Goal: Contribute content

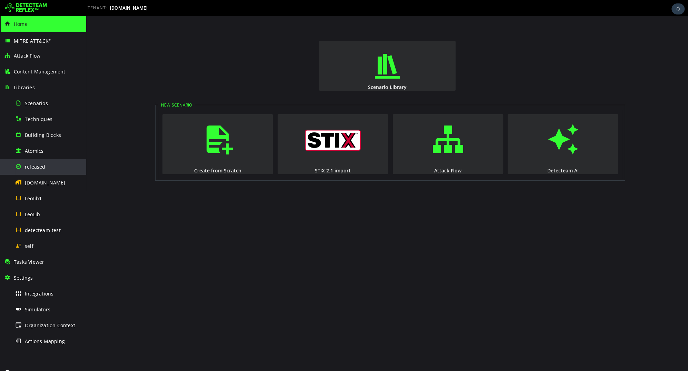
click at [63, 162] on div "released" at bounding box center [48, 167] width 67 height 16
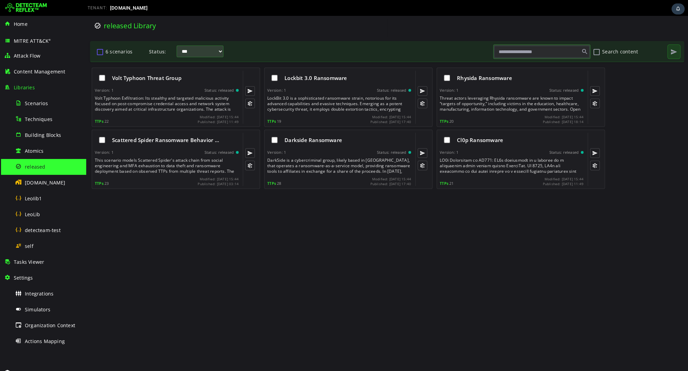
click at [100, 51] on button "6 scenarios" at bounding box center [100, 52] width 8 height 12
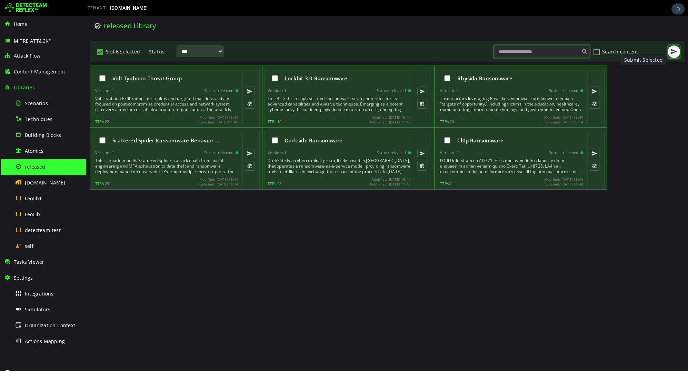
click at [671, 55] on span "button" at bounding box center [674, 51] width 7 height 7
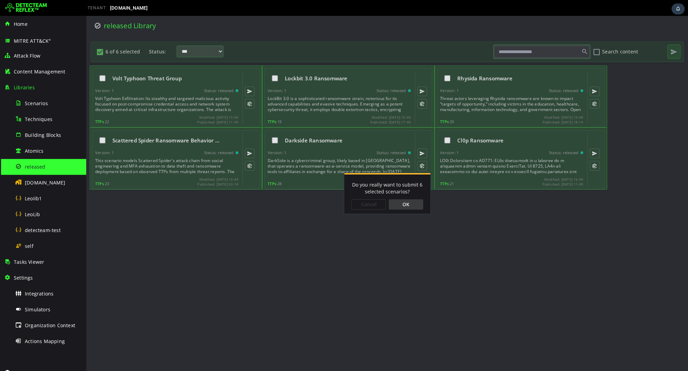
click at [412, 202] on div "OK" at bounding box center [406, 204] width 34 height 10
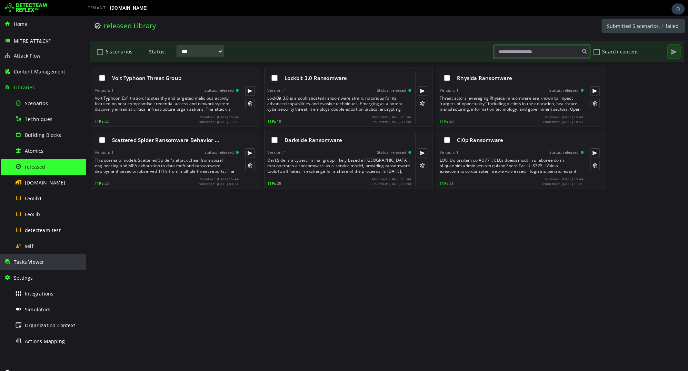
click at [49, 260] on div "Tasks Viewer" at bounding box center [43, 262] width 78 height 16
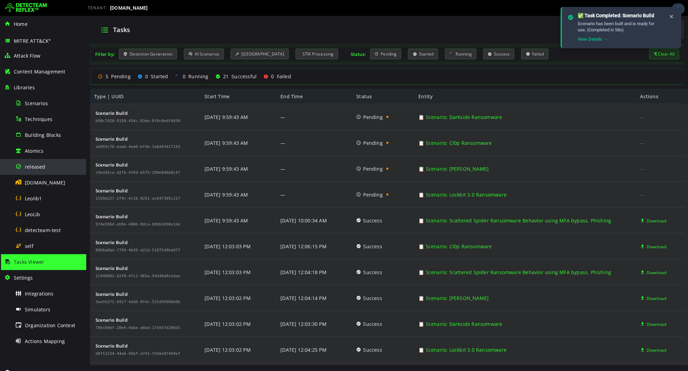
click at [42, 164] on span "released" at bounding box center [35, 167] width 21 height 7
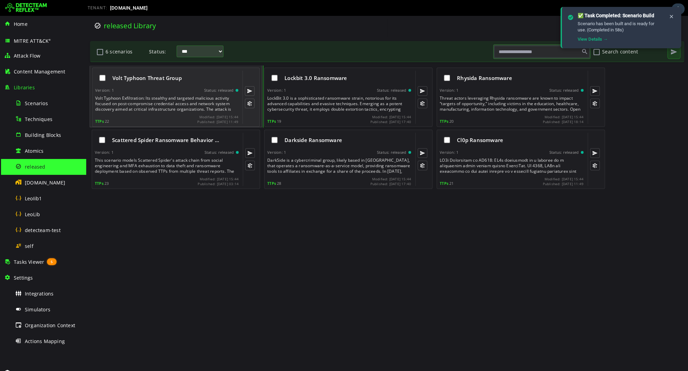
click at [213, 108] on div "Volt Typhoon Exfiltration: Its stealthy and targeted malicious activity focused…" at bounding box center [167, 104] width 145 height 17
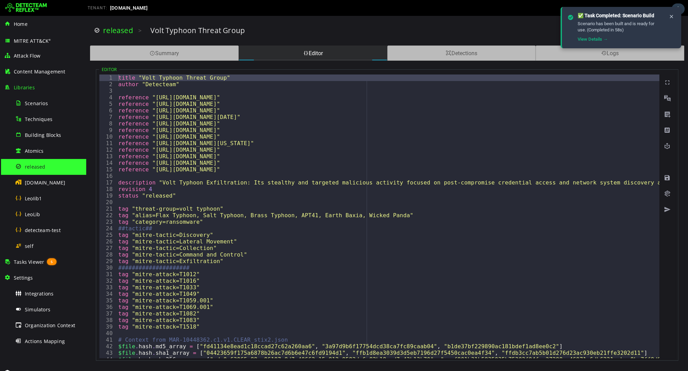
type textarea "**********"
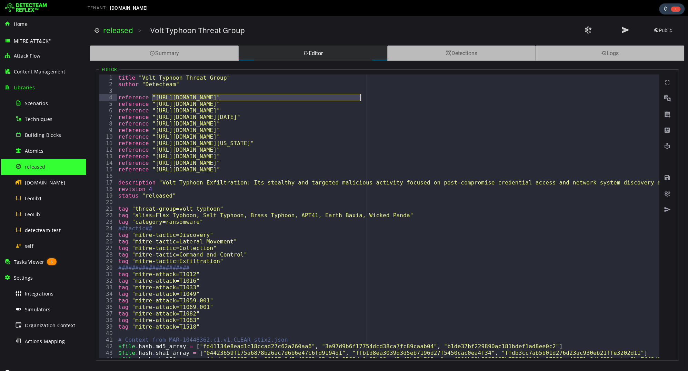
drag, startPoint x: 153, startPoint y: 96, endPoint x: 362, endPoint y: 98, distance: 208.7
click at [30, 6] on img at bounding box center [26, 7] width 42 height 11
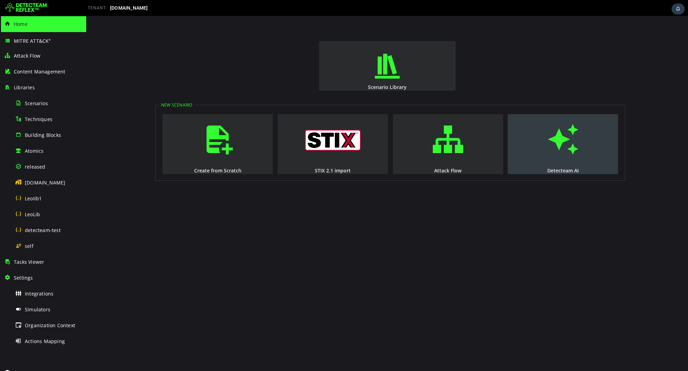
click at [535, 147] on button "Detecteam AI" at bounding box center [563, 144] width 110 height 60
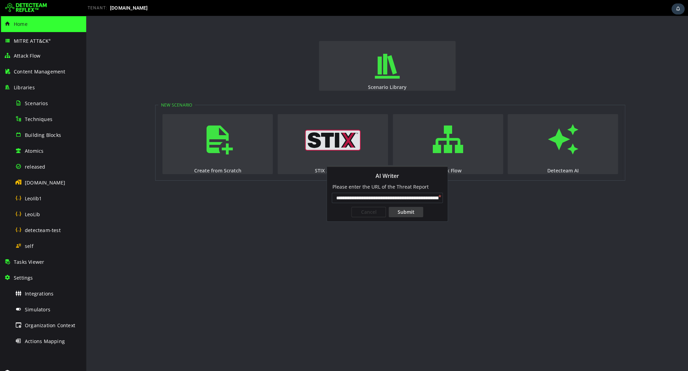
scroll to position [0, 55]
type input "**********"
click at [405, 216] on div "Submit" at bounding box center [406, 212] width 34 height 10
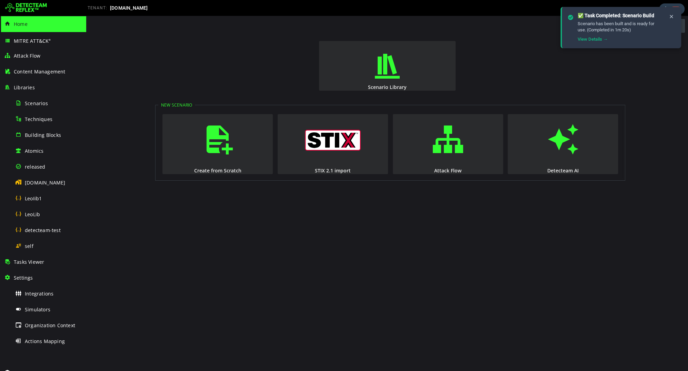
click at [36, 6] on img at bounding box center [26, 7] width 42 height 11
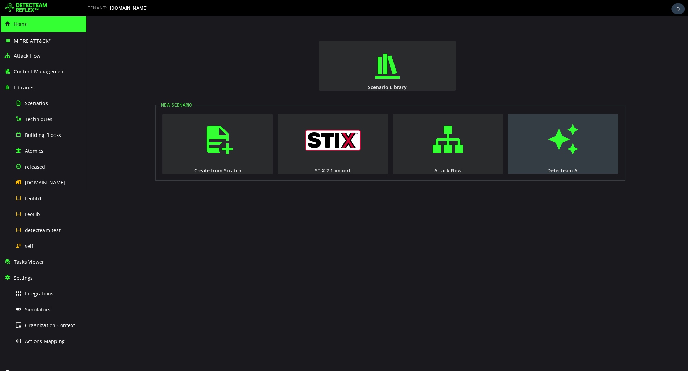
click at [530, 142] on button "Detecteam AI" at bounding box center [563, 144] width 110 height 60
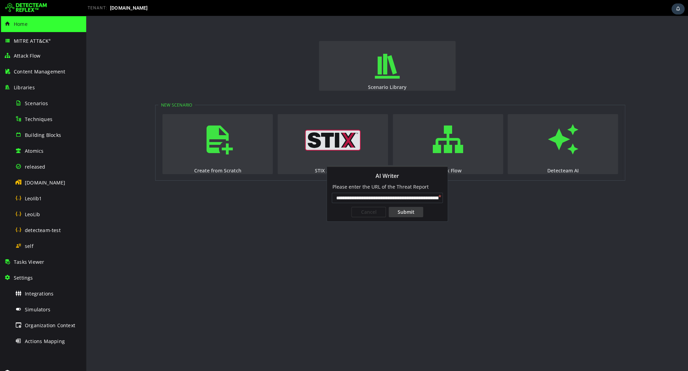
scroll to position [0, 199]
type input "**********"
click at [415, 212] on div "Submit" at bounding box center [406, 212] width 34 height 10
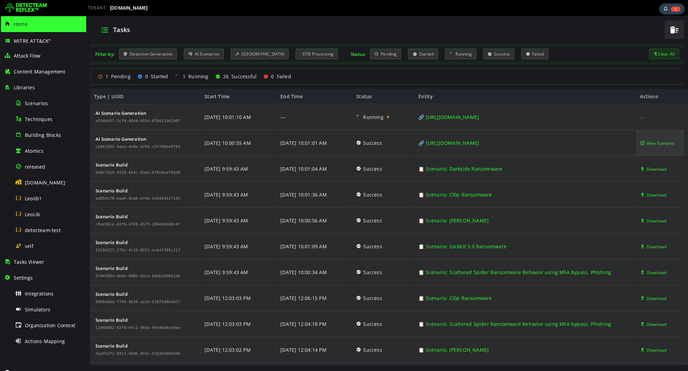
click at [648, 145] on span "View Scenario" at bounding box center [660, 143] width 28 height 26
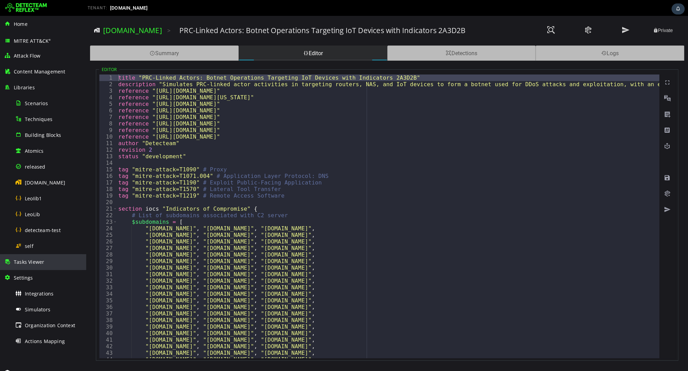
click at [27, 261] on span "Tasks Viewer" at bounding box center [29, 262] width 30 height 7
